Goal: Information Seeking & Learning: Learn about a topic

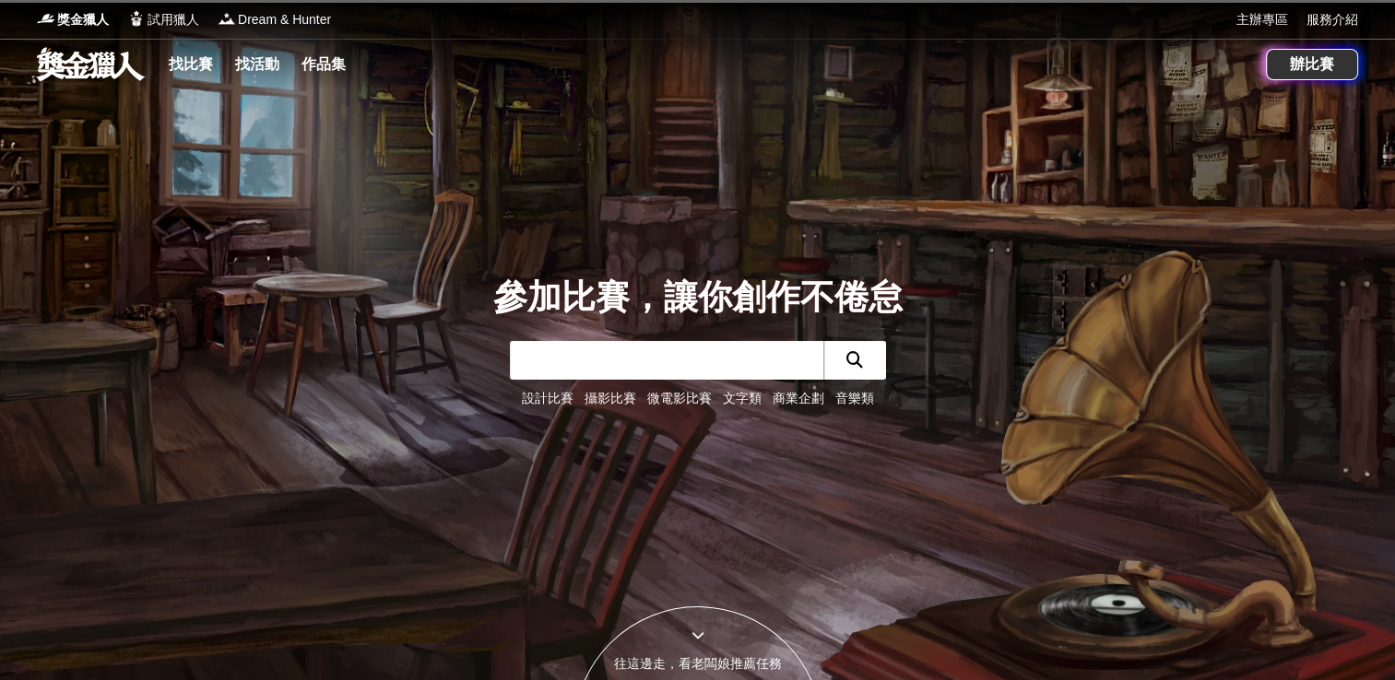
click at [739, 398] on link "文字類" at bounding box center [742, 398] width 39 height 15
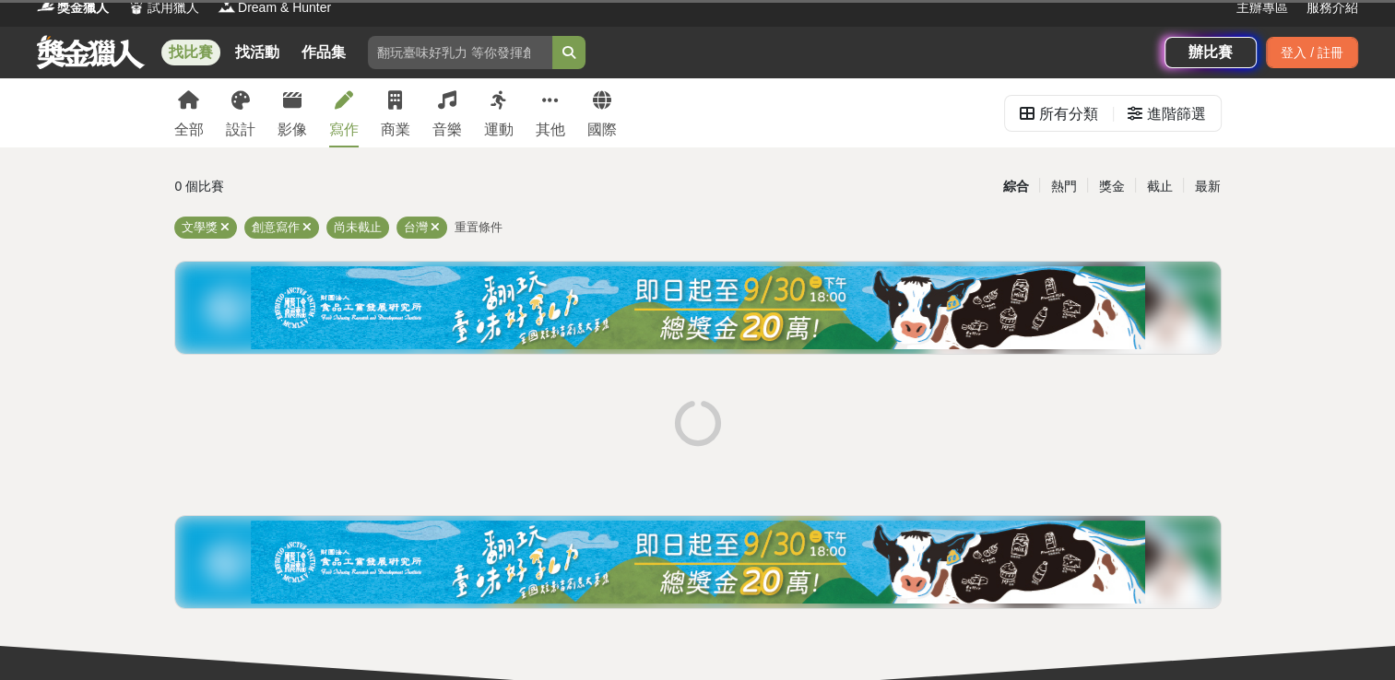
scroll to position [14, 0]
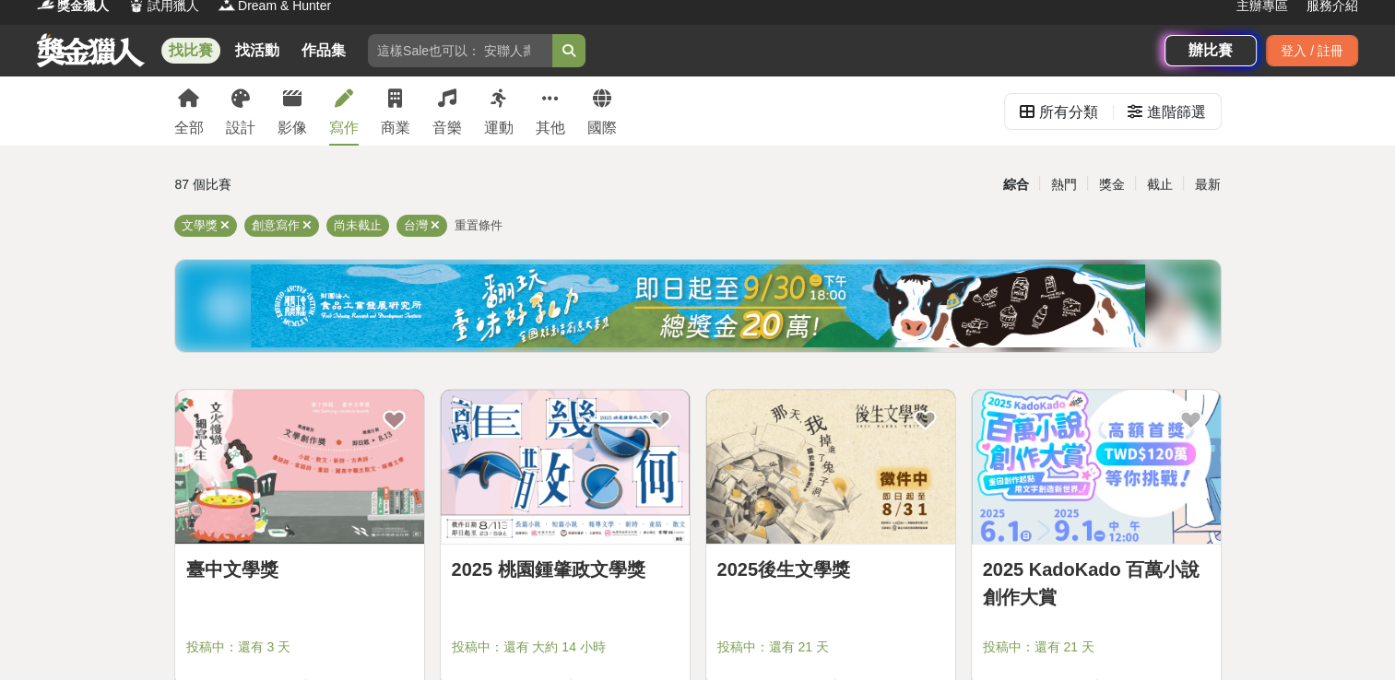
click at [611, 563] on link "2025 桃園鍾肇政文學獎" at bounding box center [565, 570] width 227 height 28
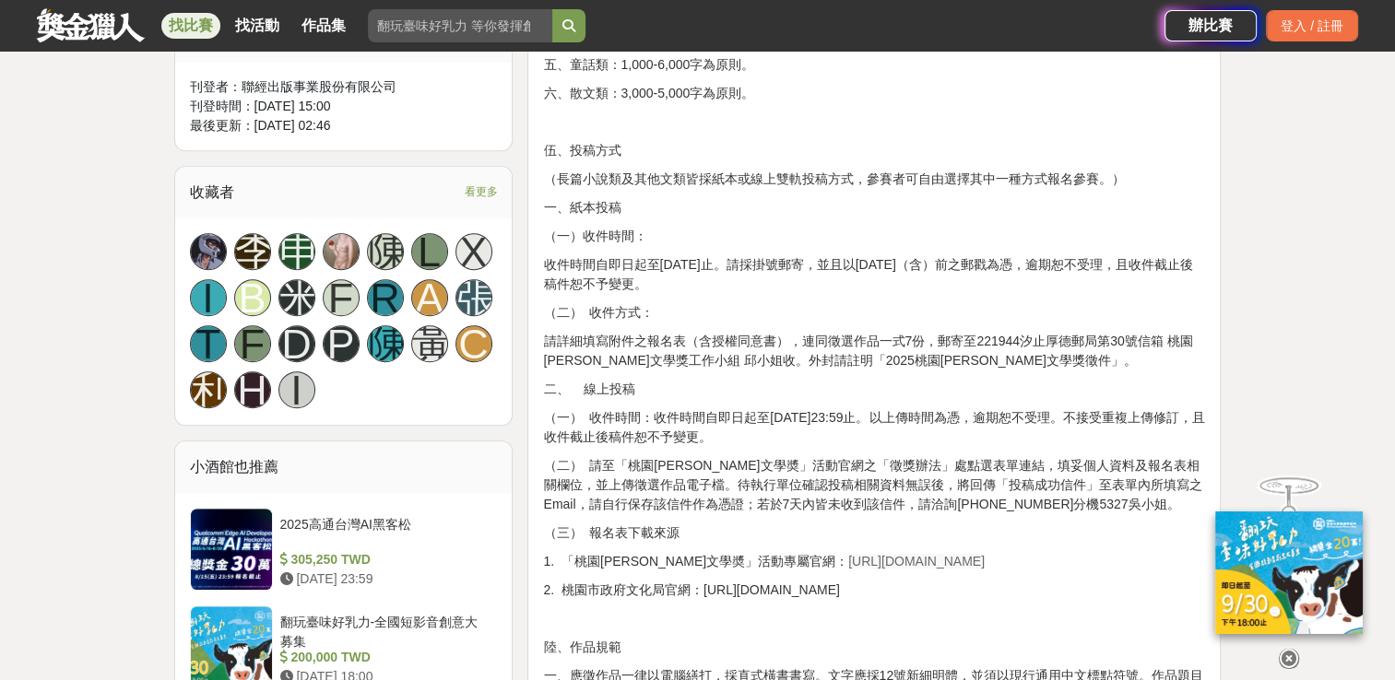
scroll to position [1044, 0]
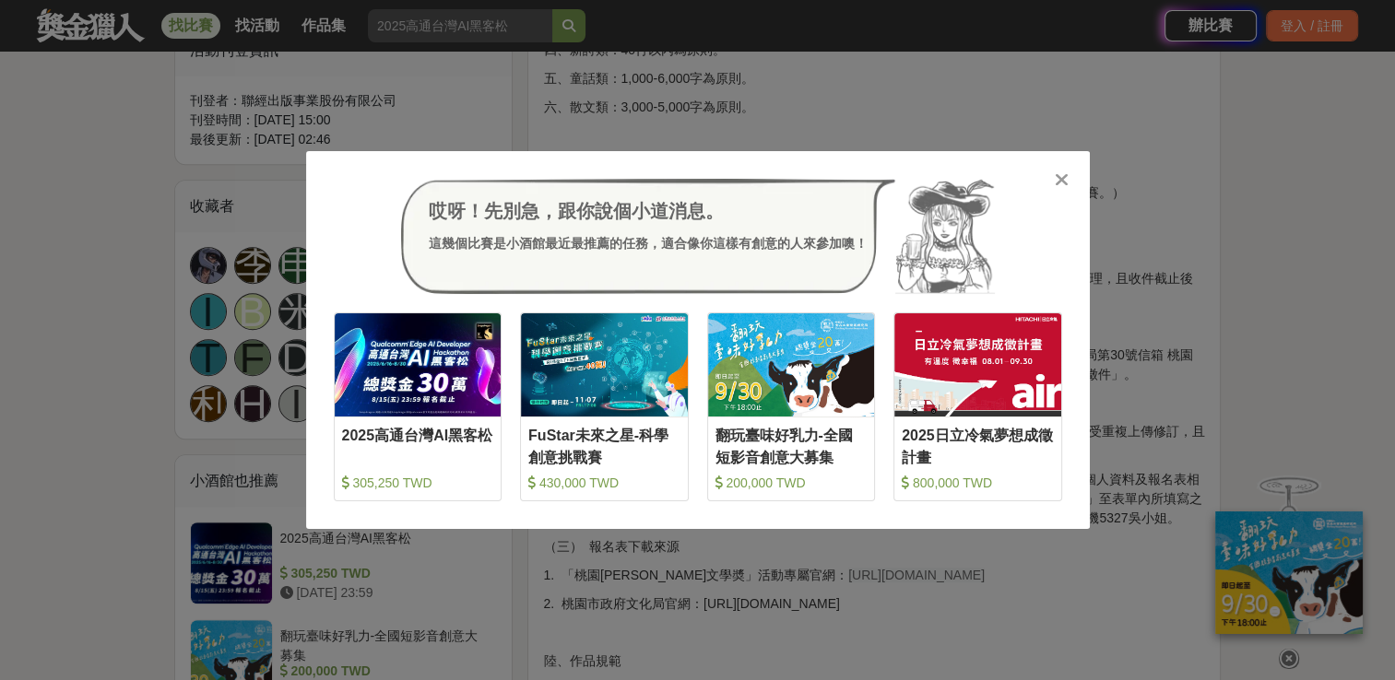
click at [1058, 179] on icon at bounding box center [1062, 180] width 14 height 18
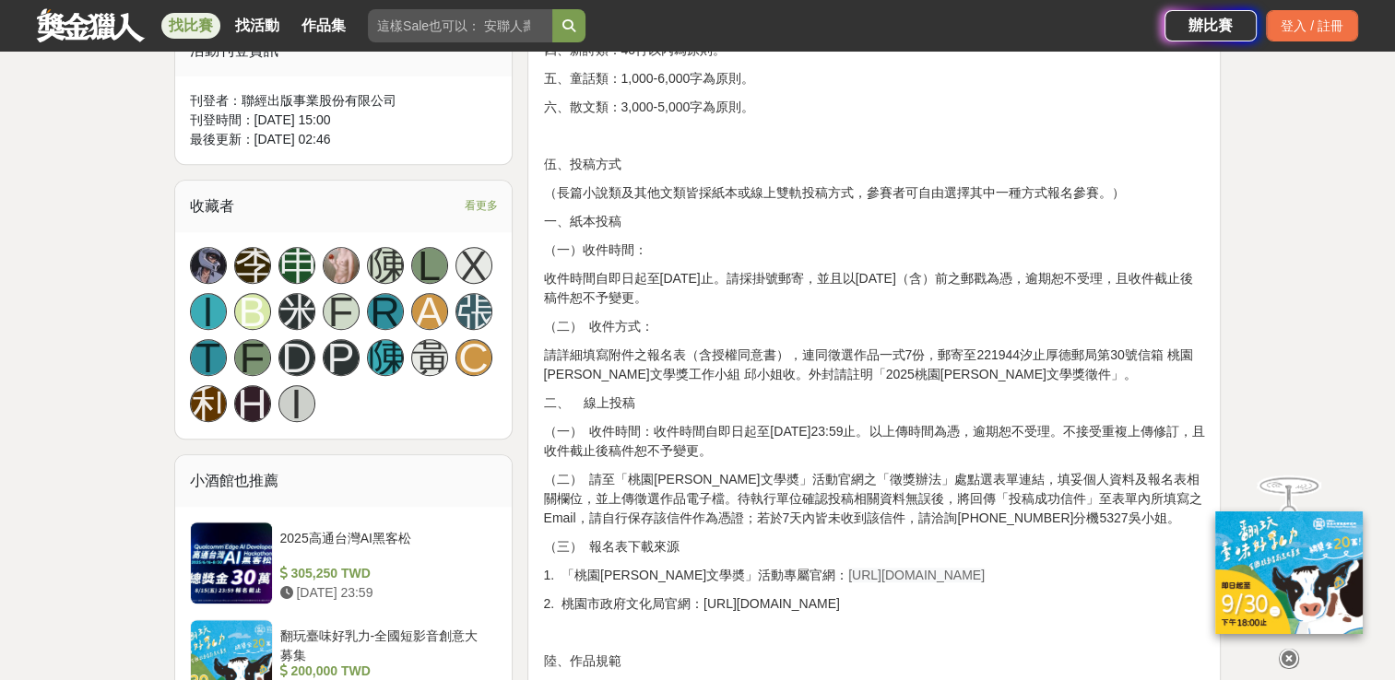
drag, startPoint x: 780, startPoint y: 576, endPoint x: 957, endPoint y: 568, distance: 177.2
click at [957, 568] on p "1. 「桃園鍾肇政文學奬」活動專屬官網： https://literature.tyccc.gov.tw/" at bounding box center [874, 575] width 662 height 19
drag, startPoint x: 957, startPoint y: 568, endPoint x: 874, endPoint y: 574, distance: 83.2
click at [874, 574] on span "https://literature.tyccc.gov.tw/" at bounding box center [916, 575] width 136 height 15
copy span "https://literature.tyccc.gov.tw/"
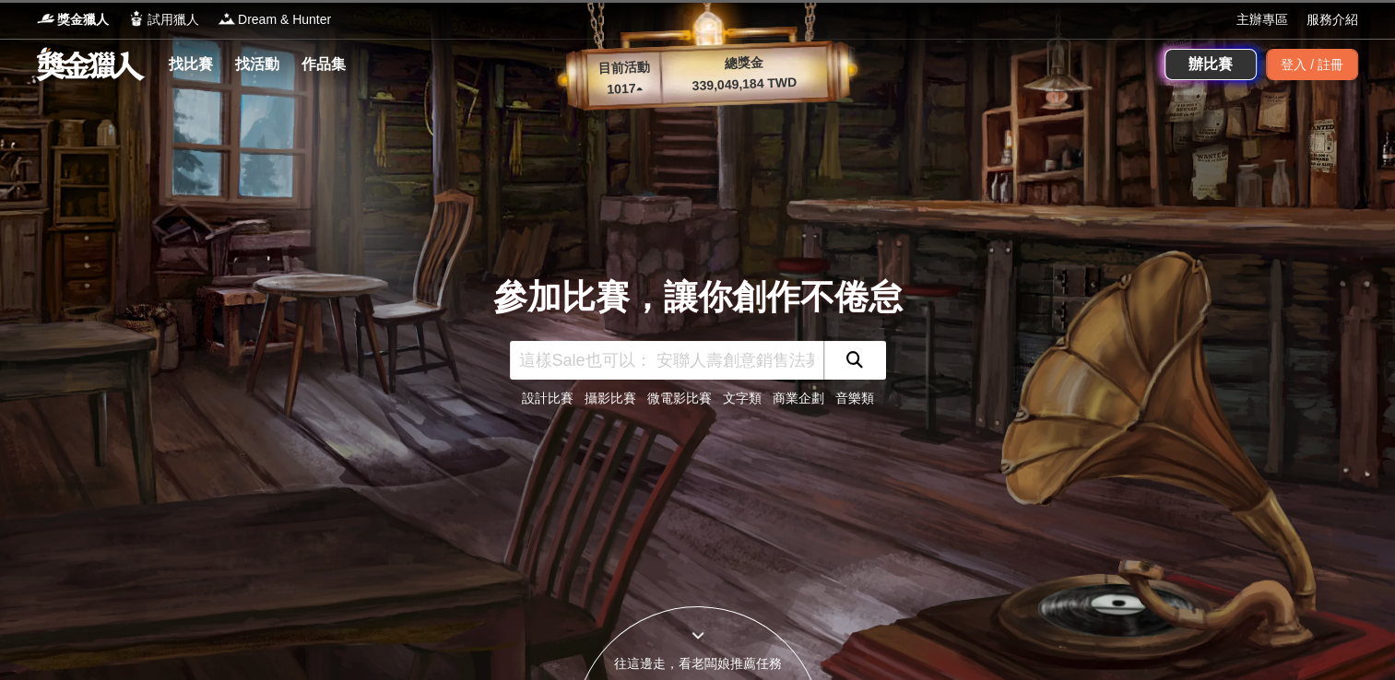
click at [736, 396] on link "文字類" at bounding box center [742, 398] width 39 height 15
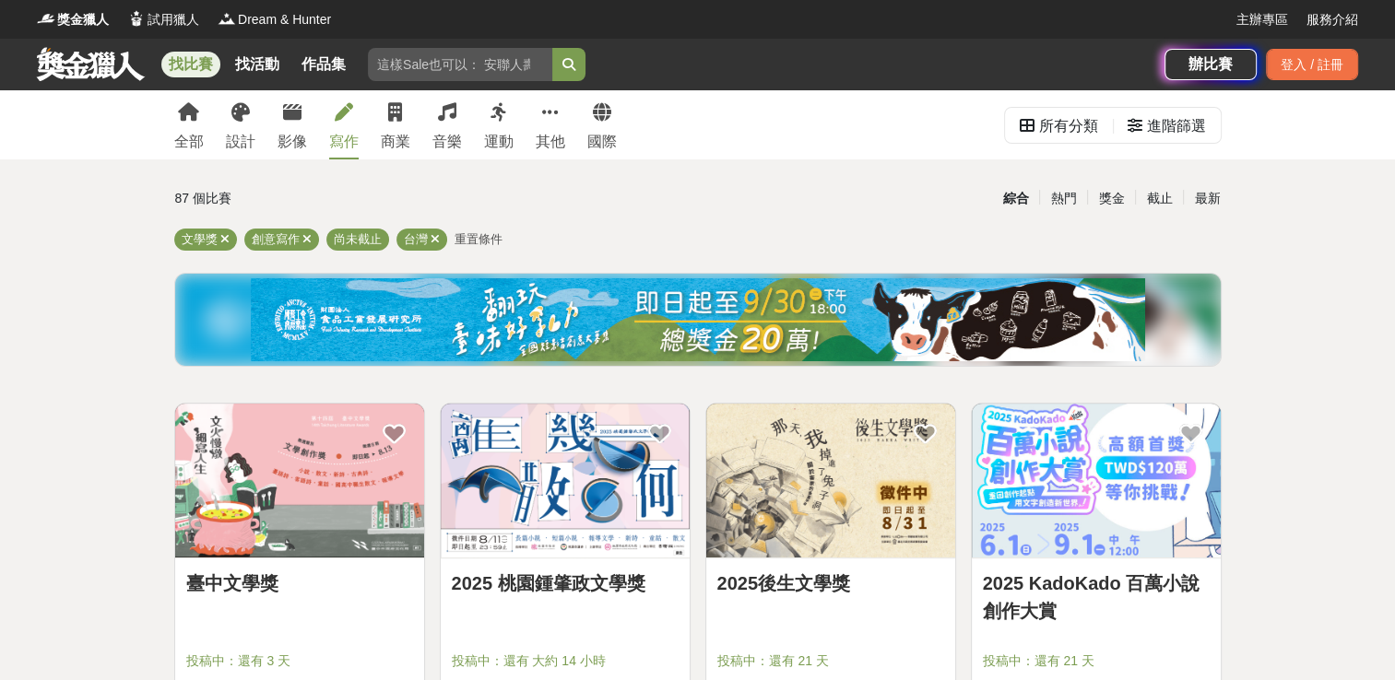
click at [254, 570] on link "臺中文學獎" at bounding box center [299, 584] width 227 height 28
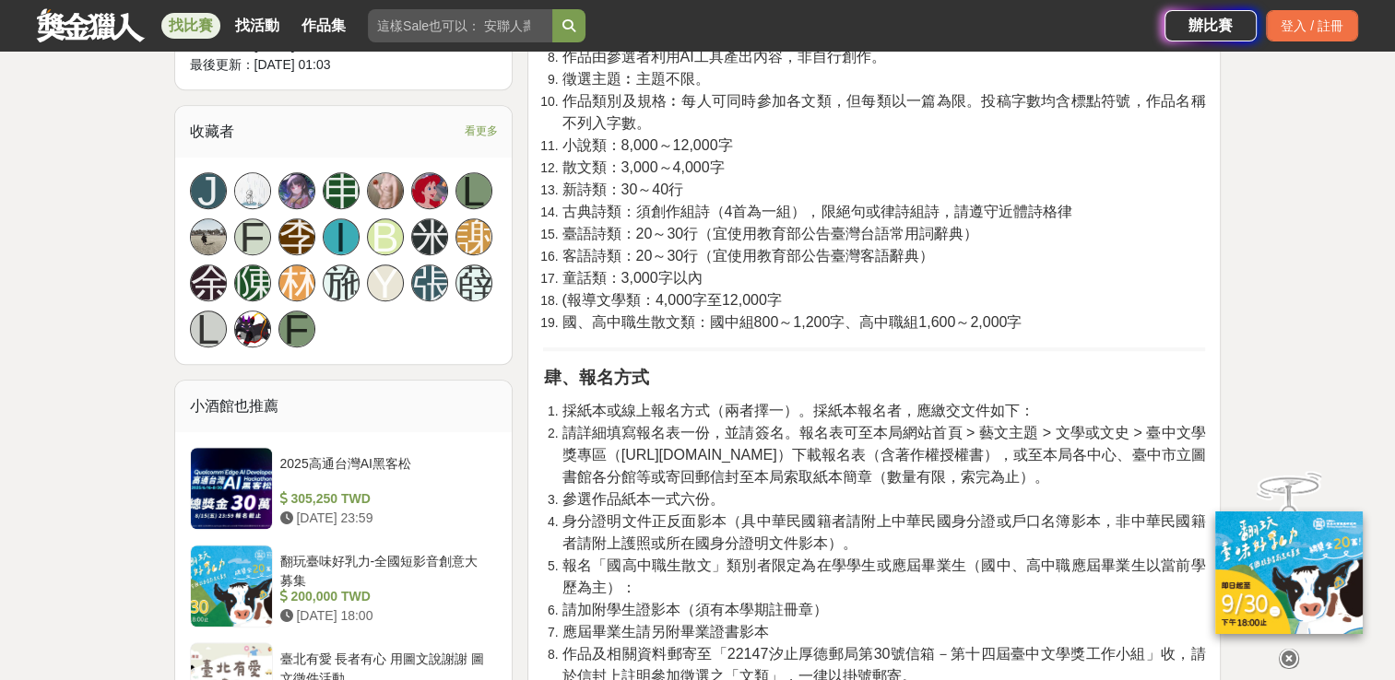
scroll to position [1103, 0]
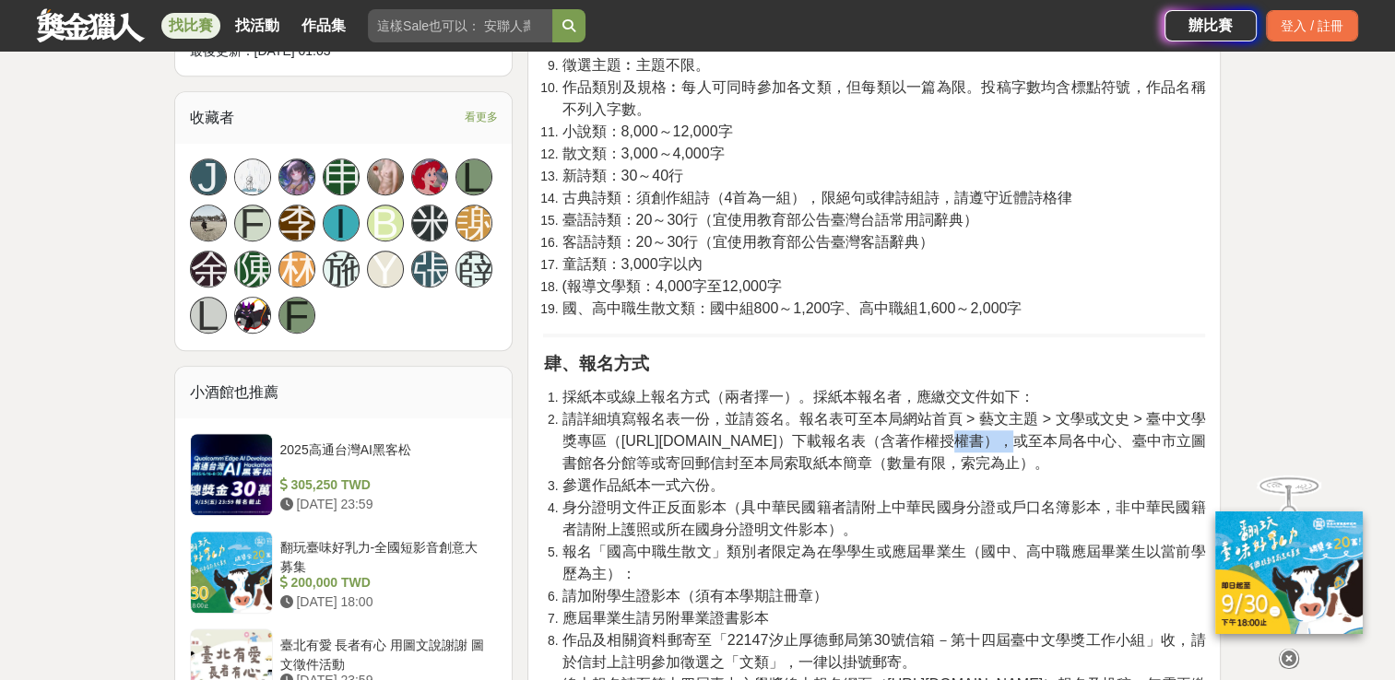
drag, startPoint x: 850, startPoint y: 443, endPoint x: 822, endPoint y: 443, distance: 27.7
click at [822, 443] on span "請詳細填寫報名表一份，並請簽名。報名表可至本局網站首頁 > 藝文主題 > 文學或文史 > 臺中文學獎專區（[URL][DOMAIN_NAME]）下載報名表（含…" at bounding box center [884, 441] width 644 height 60
drag, startPoint x: 822, startPoint y: 443, endPoint x: 848, endPoint y: 446, distance: 26.0
click at [848, 446] on span "請詳細填寫報名表一份，並請簽名。報名表可至本局網站首頁 > 藝文主題 > 文學或文史 > 臺中文學獎專區（[URL][DOMAIN_NAME]）下載報名表（含…" at bounding box center [884, 441] width 644 height 60
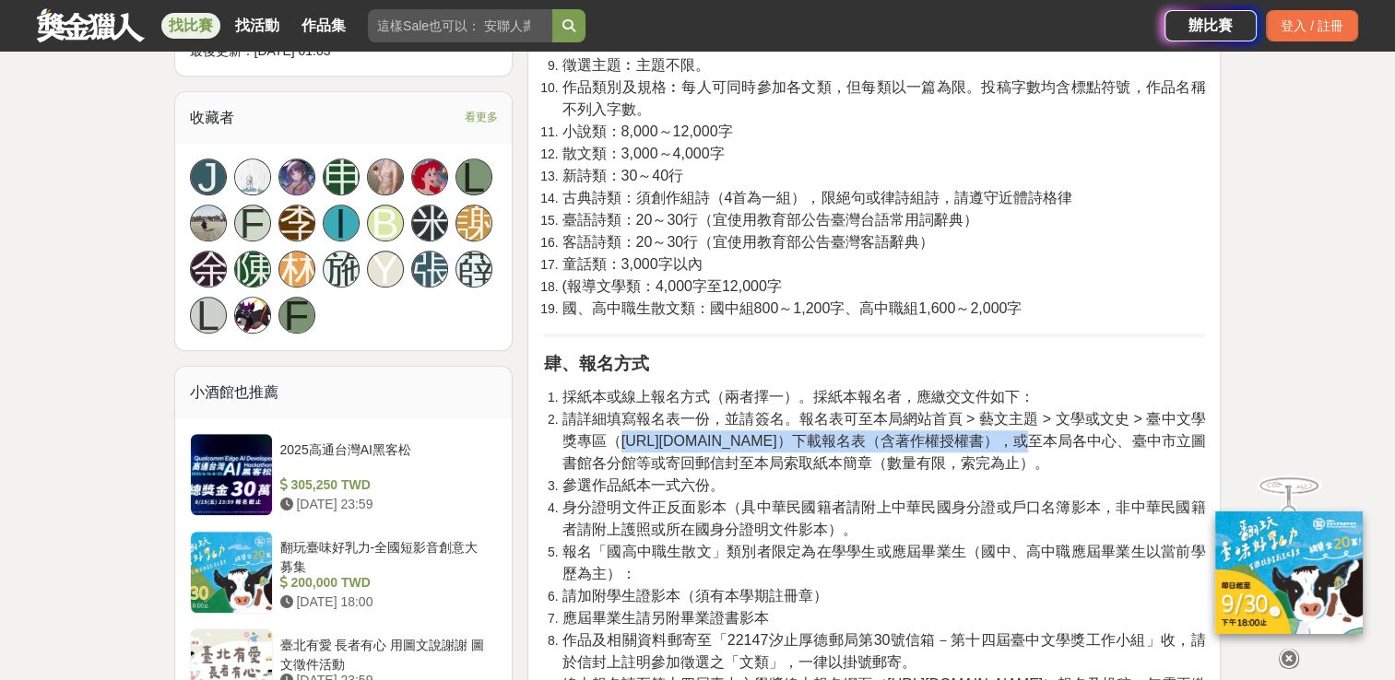
drag, startPoint x: 621, startPoint y: 443, endPoint x: 858, endPoint y: 443, distance: 237.9
click at [858, 443] on span "請詳細填寫報名表一份，並請簽名。報名表可至本局網站首頁 > 藝文主題 > 文學或文史 > 臺中文學獎專區（[URL][DOMAIN_NAME]）下載報名表（含…" at bounding box center [884, 441] width 644 height 60
drag, startPoint x: 858, startPoint y: 443, endPoint x: 837, endPoint y: 443, distance: 21.2
copy span "[URL][DOMAIN_NAME]"
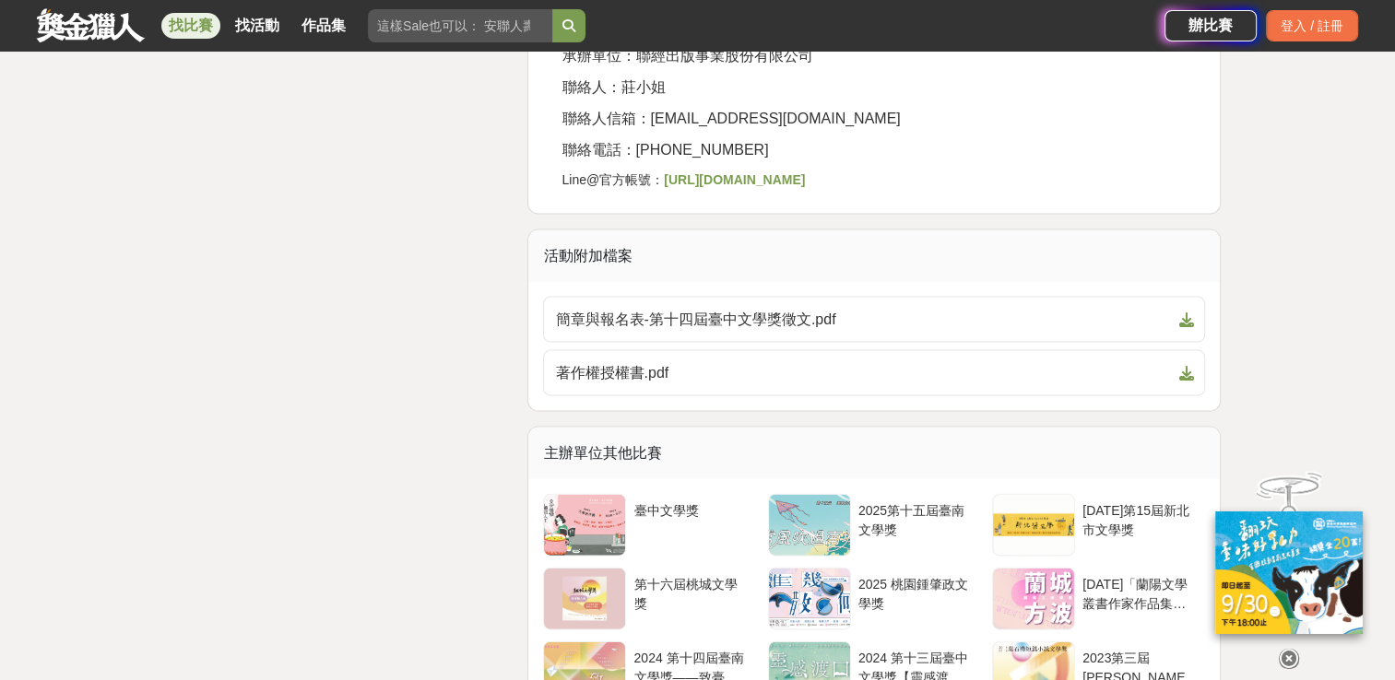
scroll to position [3885, 0]
